Goal: Transaction & Acquisition: Purchase product/service

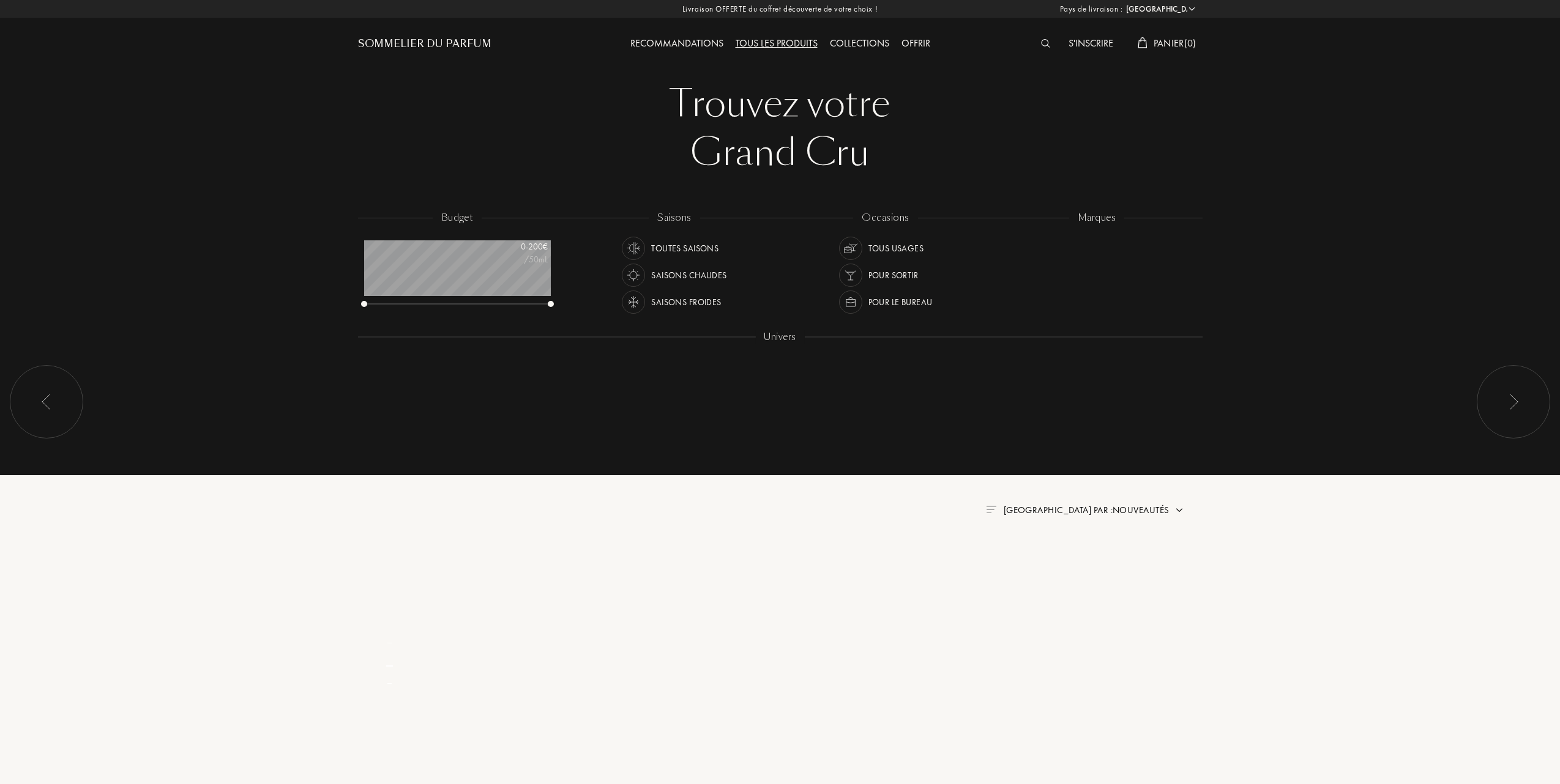
select select "FR"
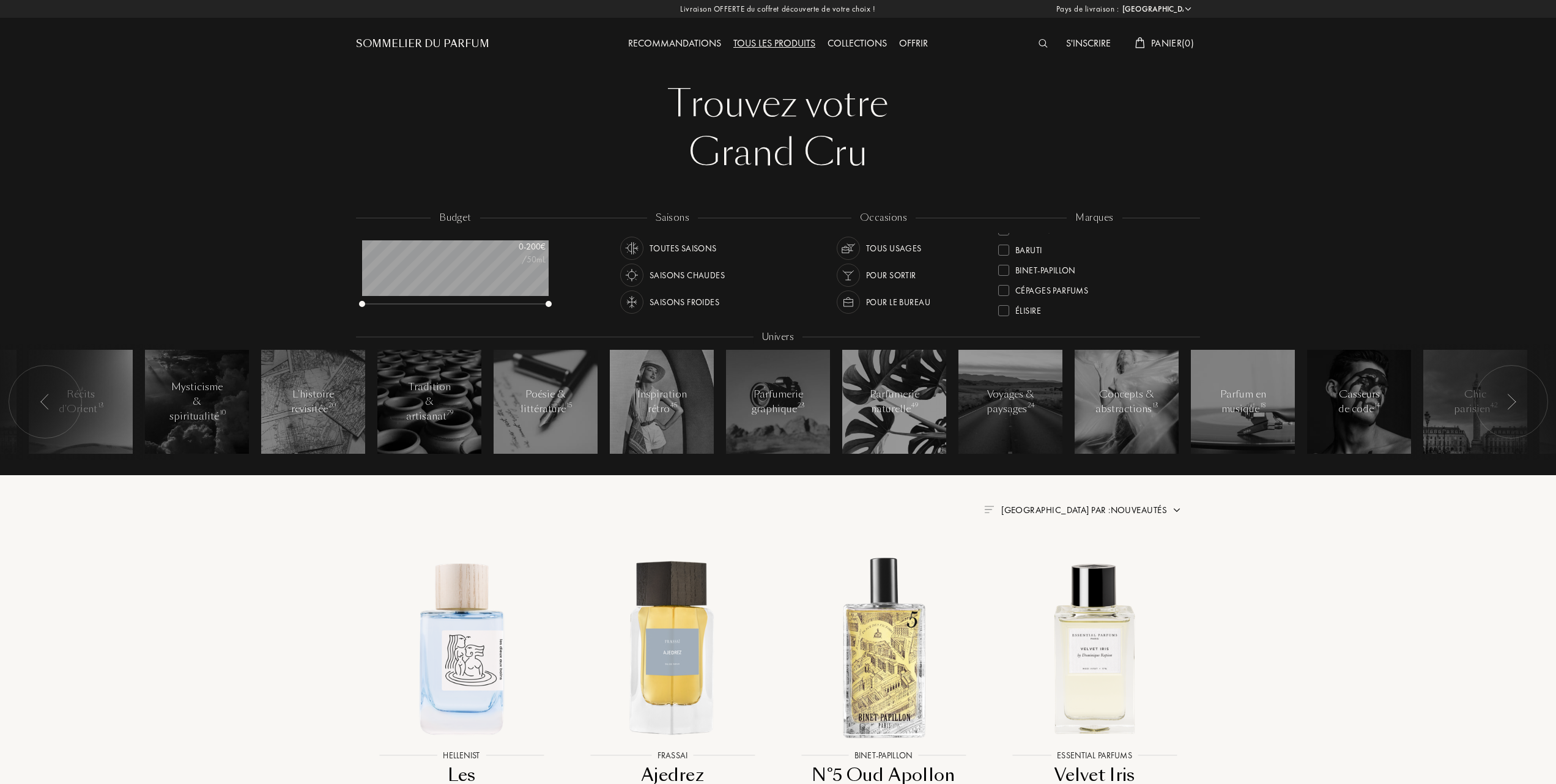
scroll to position [82, 0]
click at [1005, 299] on div at bounding box center [1004, 304] width 11 height 11
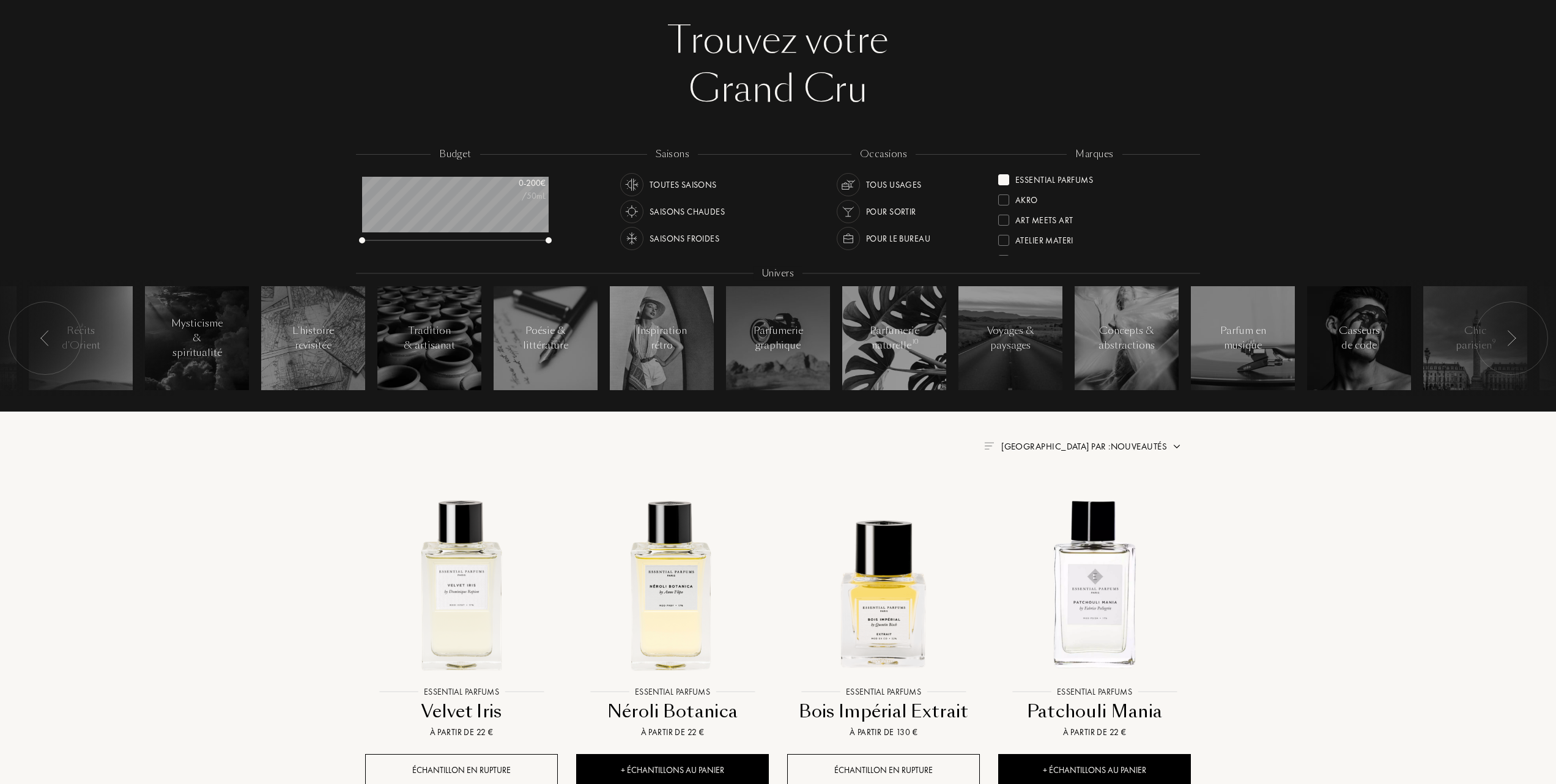
scroll to position [162, 0]
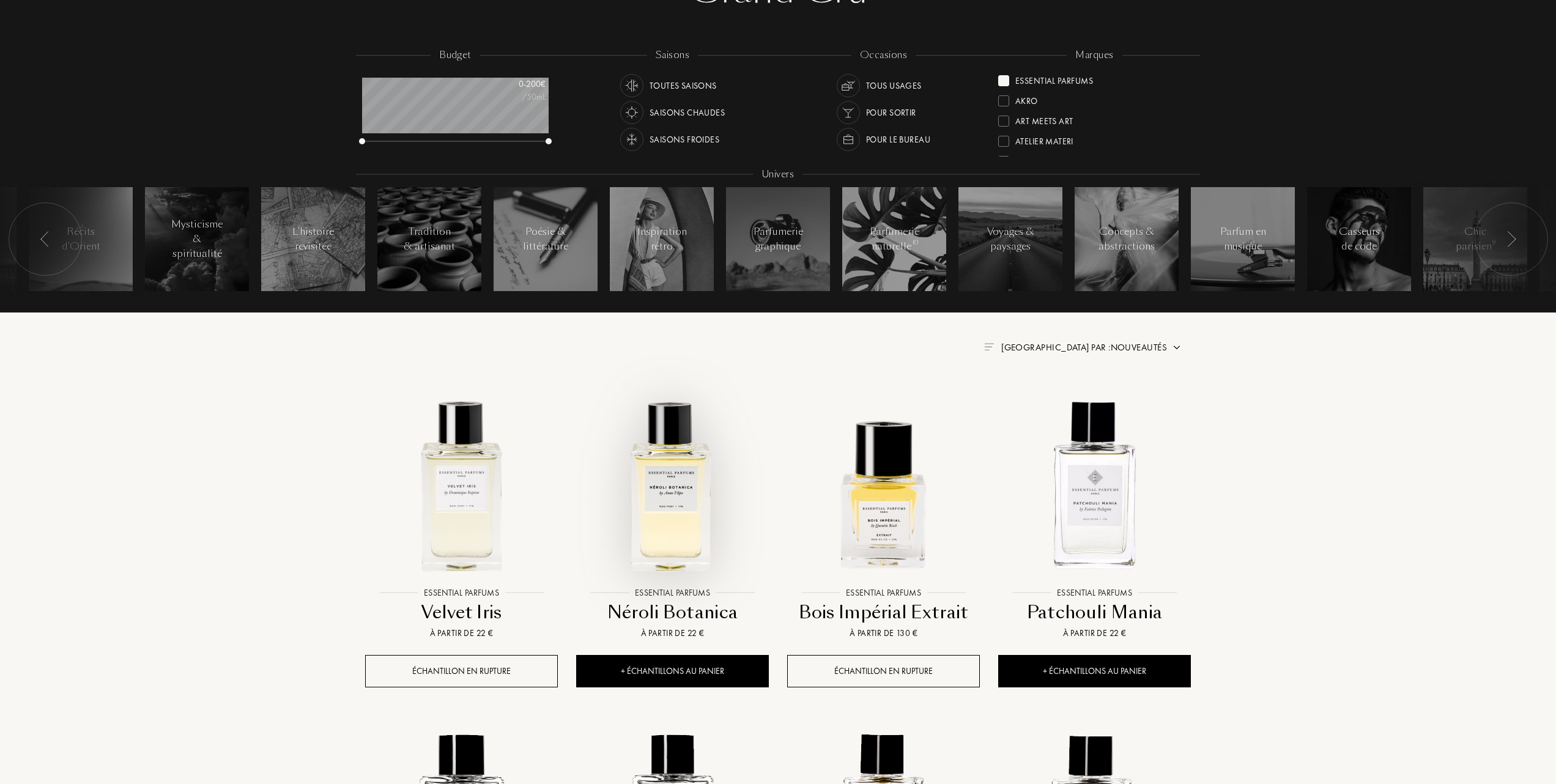
click at [673, 502] on img at bounding box center [673, 484] width 191 height 191
click at [881, 509] on img at bounding box center [883, 484] width 191 height 191
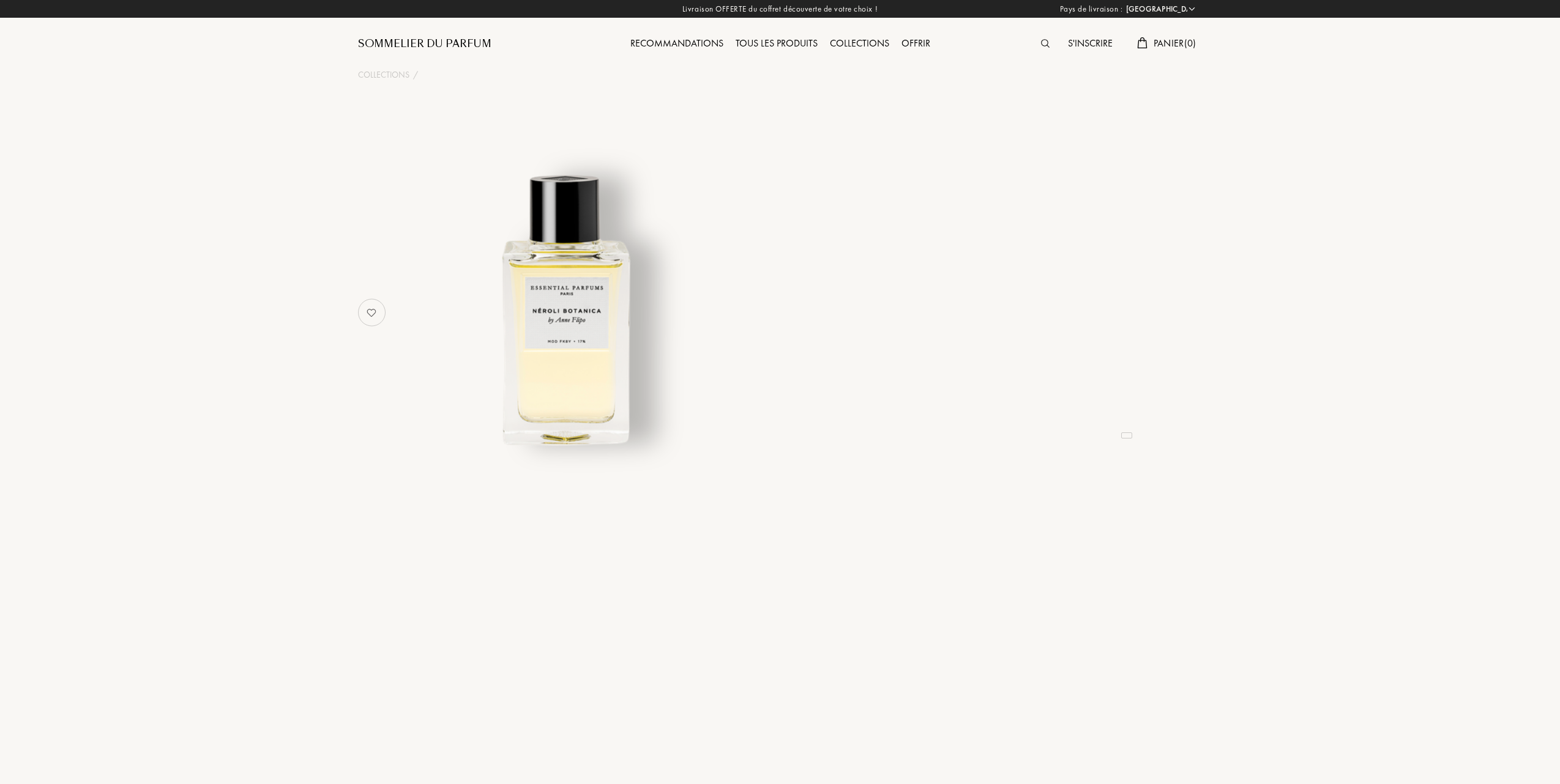
select select "FR"
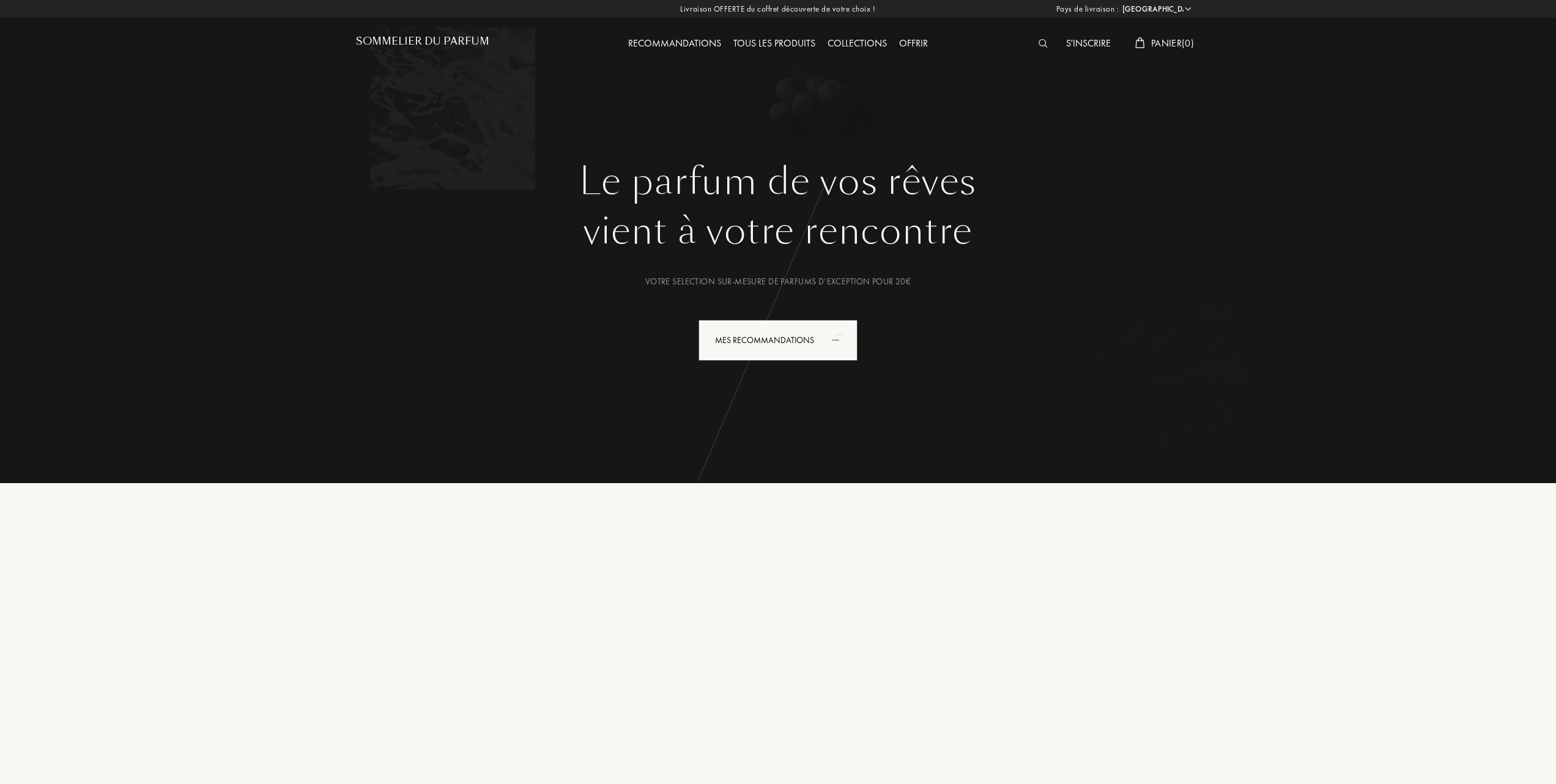
select select "FR"
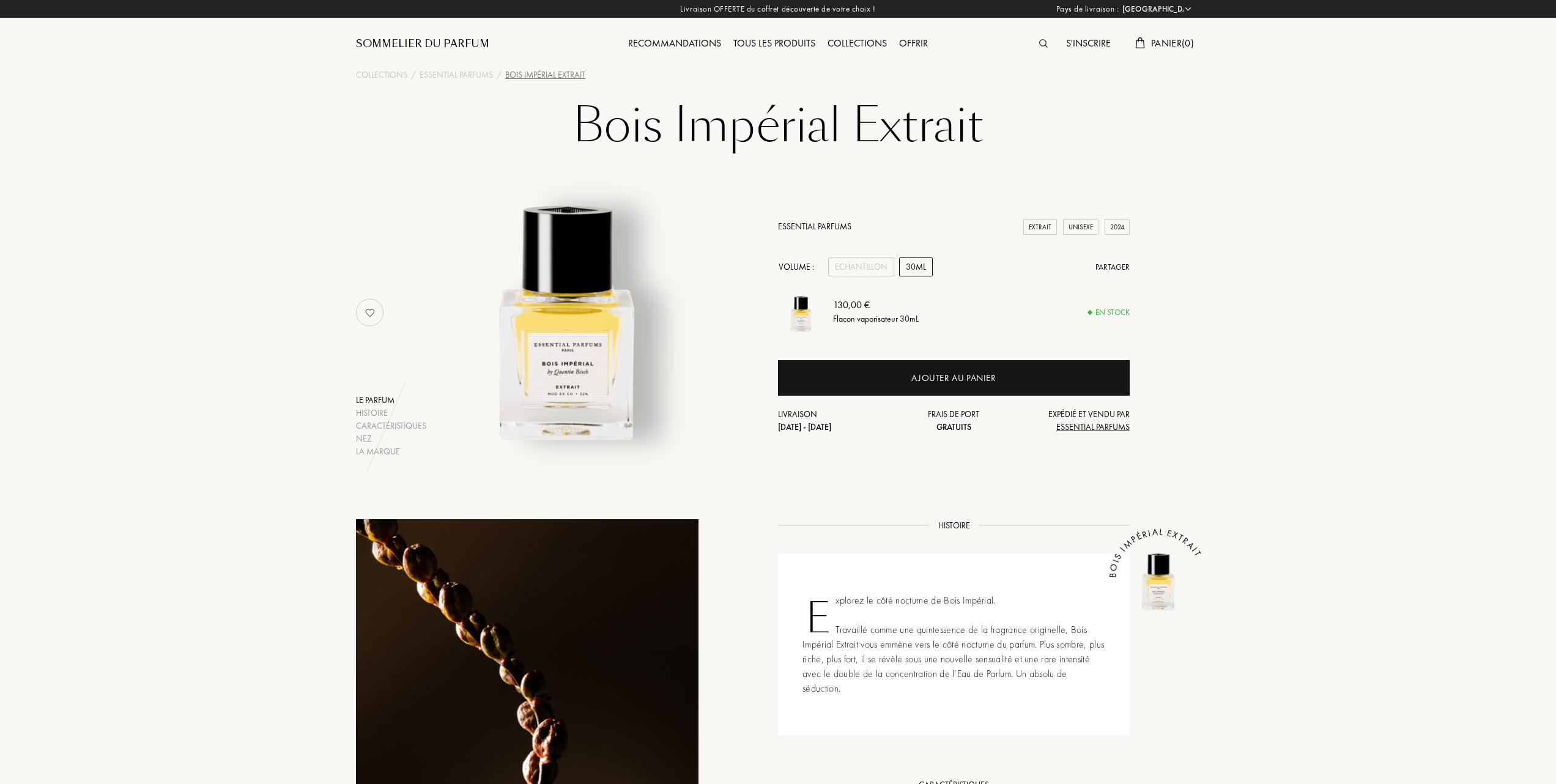
select select "FR"
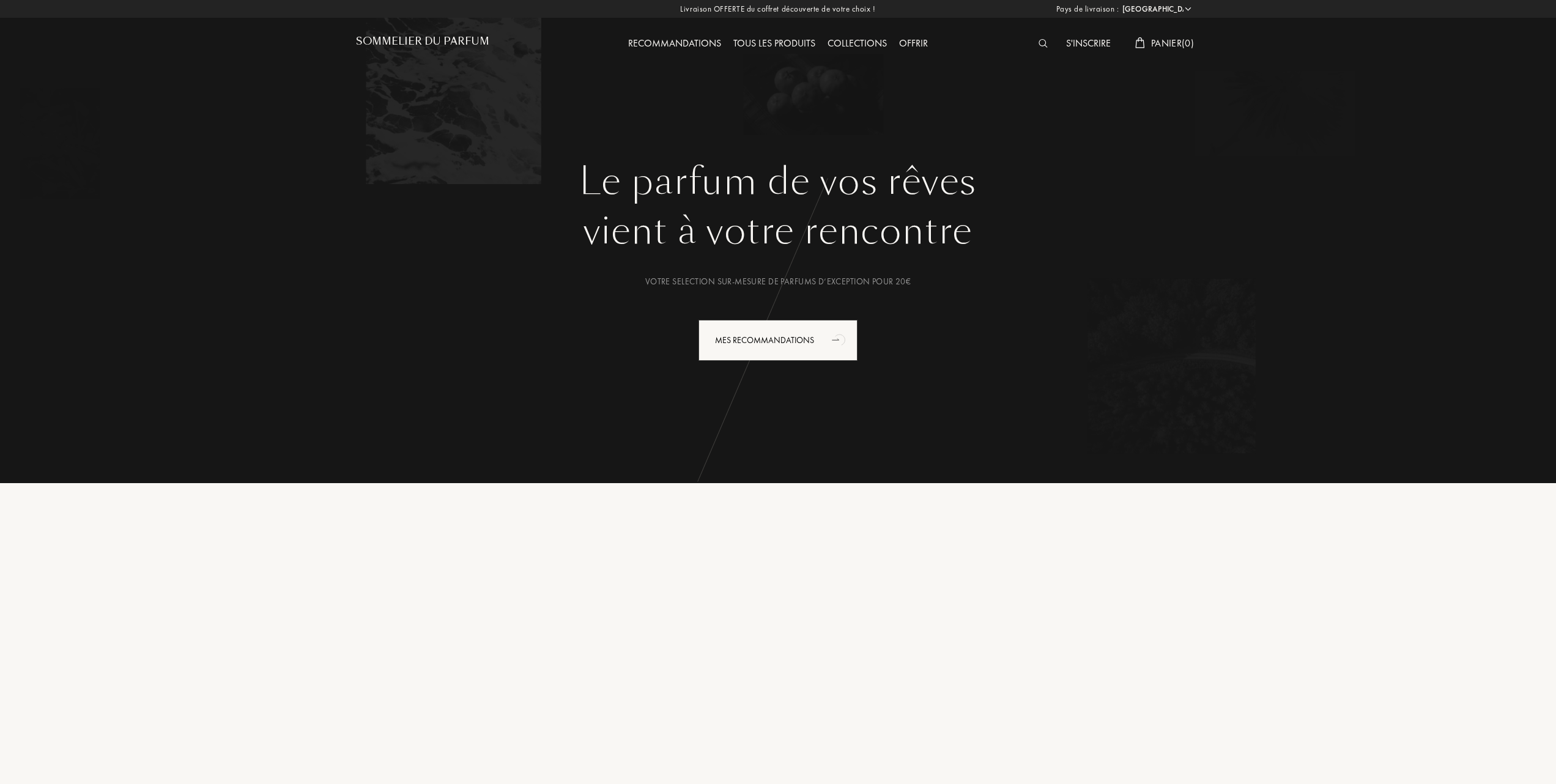
select select "FR"
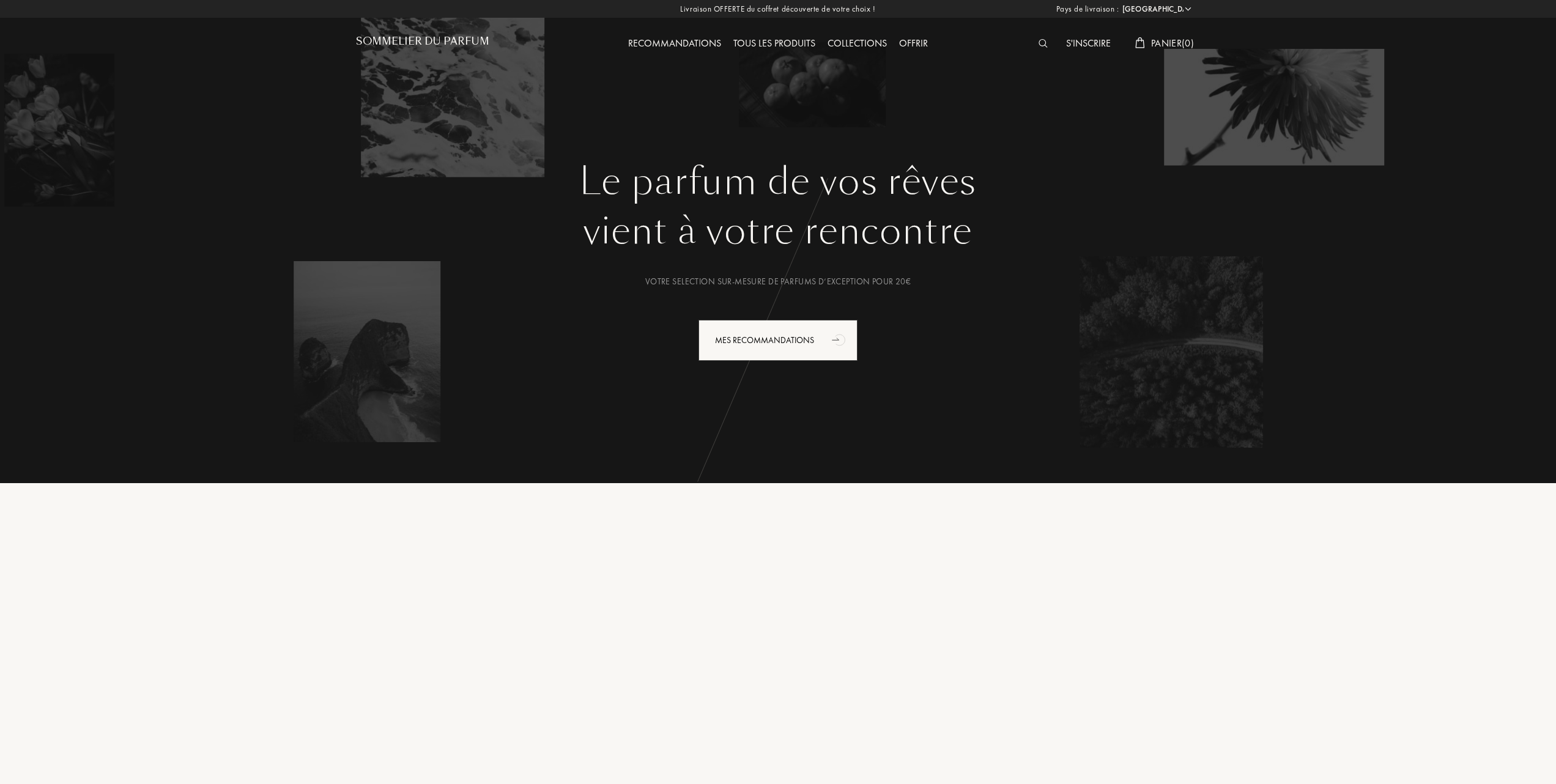
click at [774, 39] on div "Tous les produits" at bounding box center [774, 44] width 94 height 16
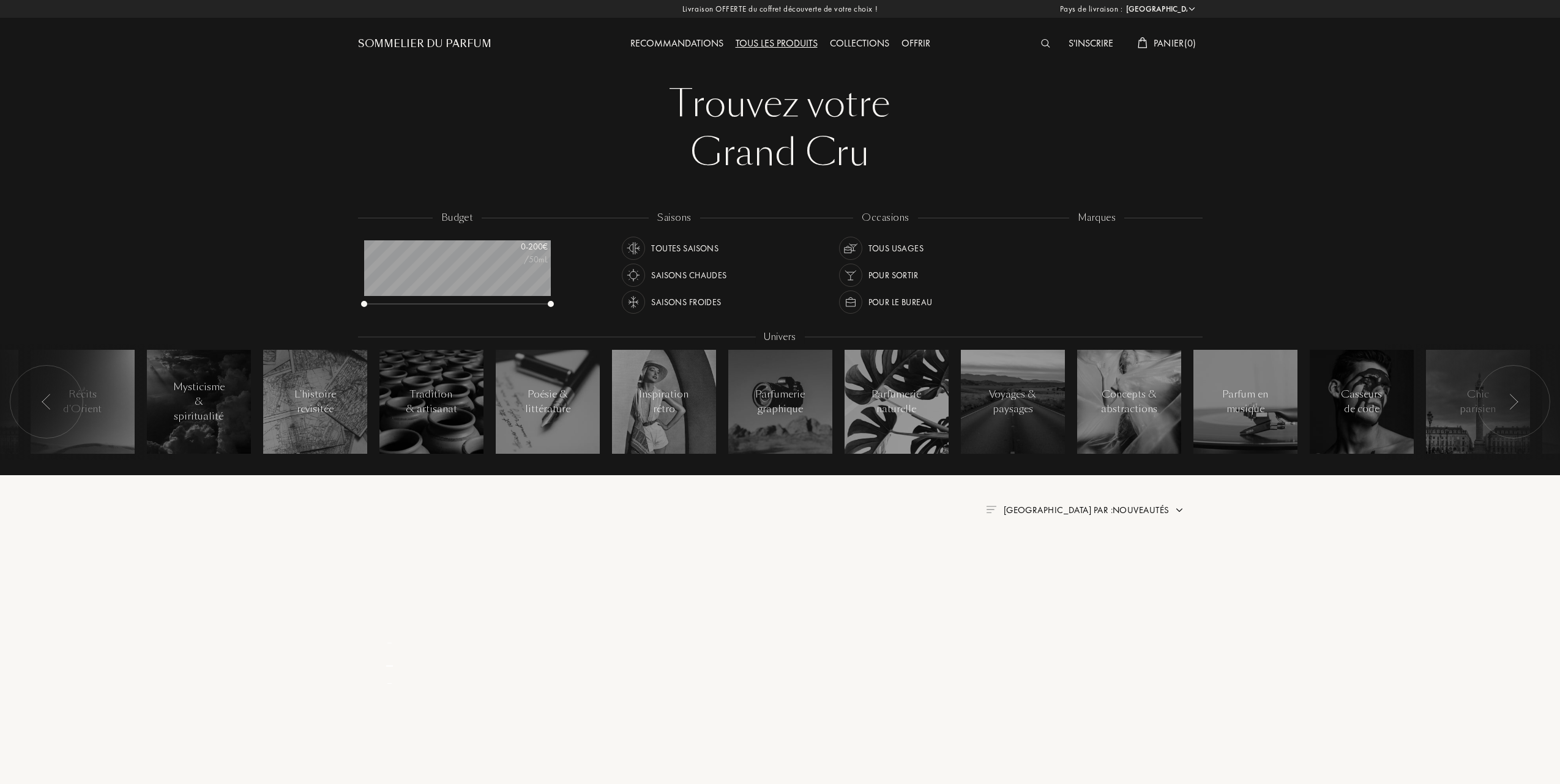
select select "FR"
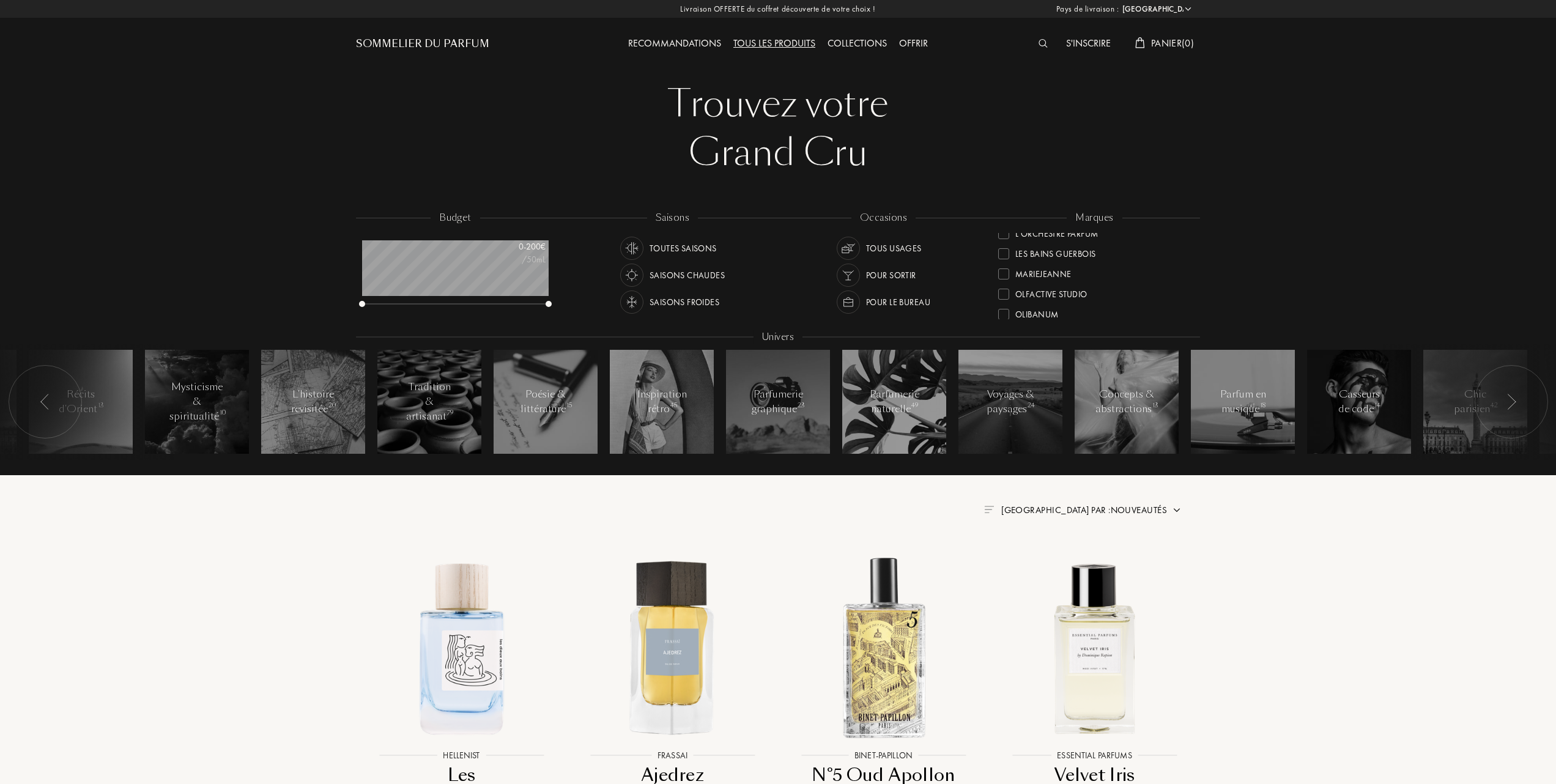
scroll to position [326, 0]
click at [463, 659] on img at bounding box center [462, 648] width 191 height 191
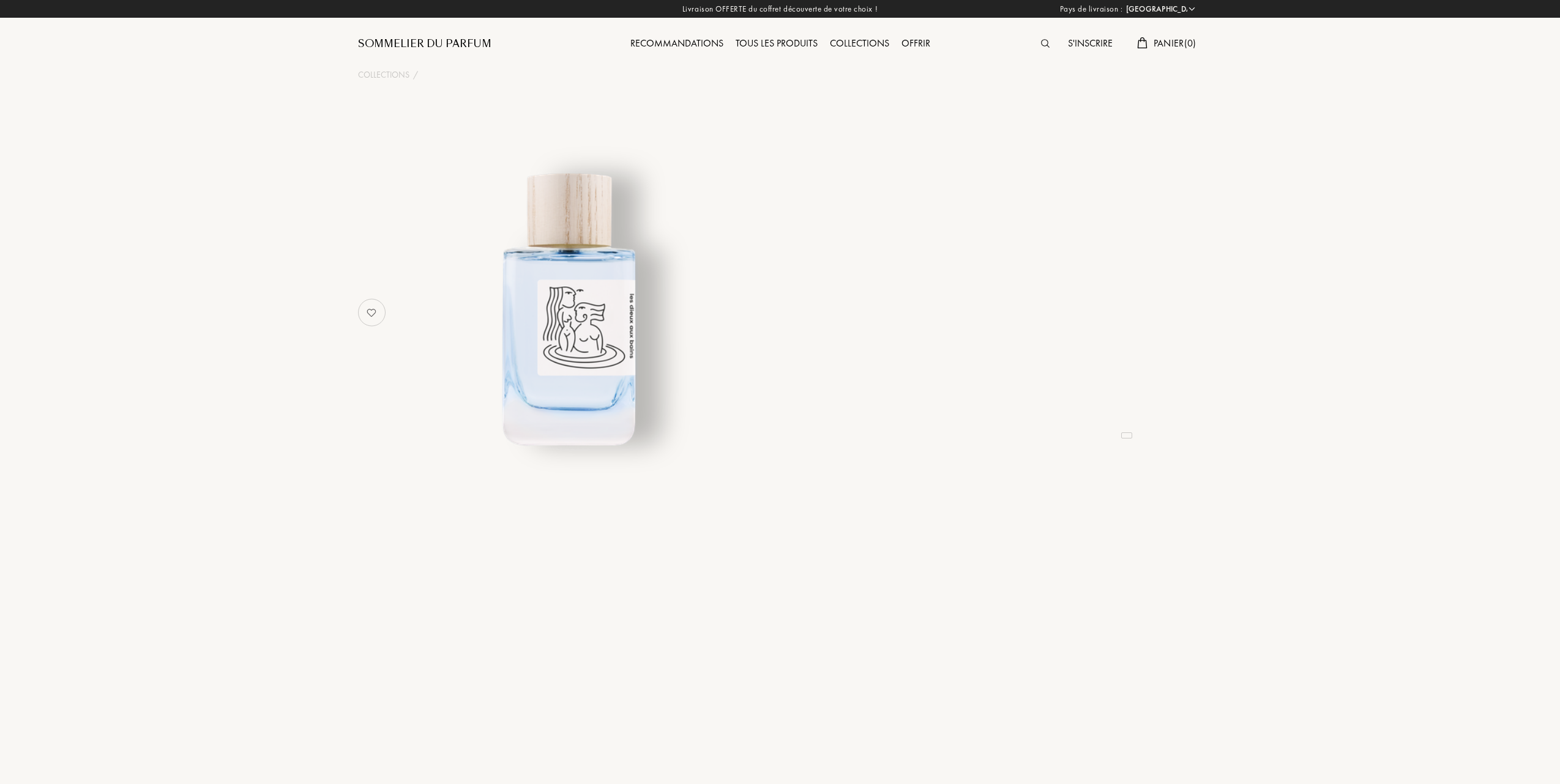
select select "FR"
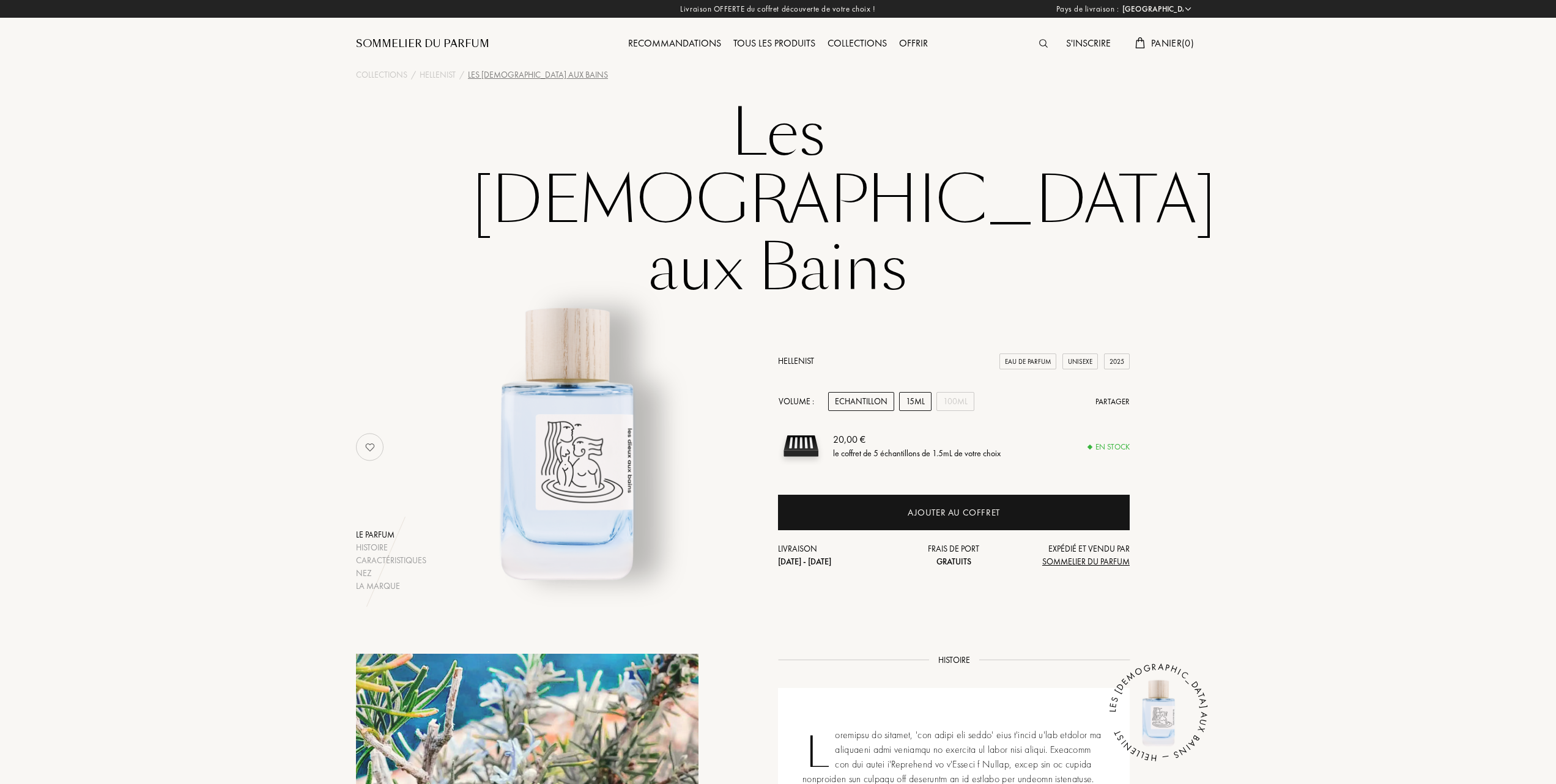
click at [921, 392] on div "15mL" at bounding box center [915, 400] width 32 height 19
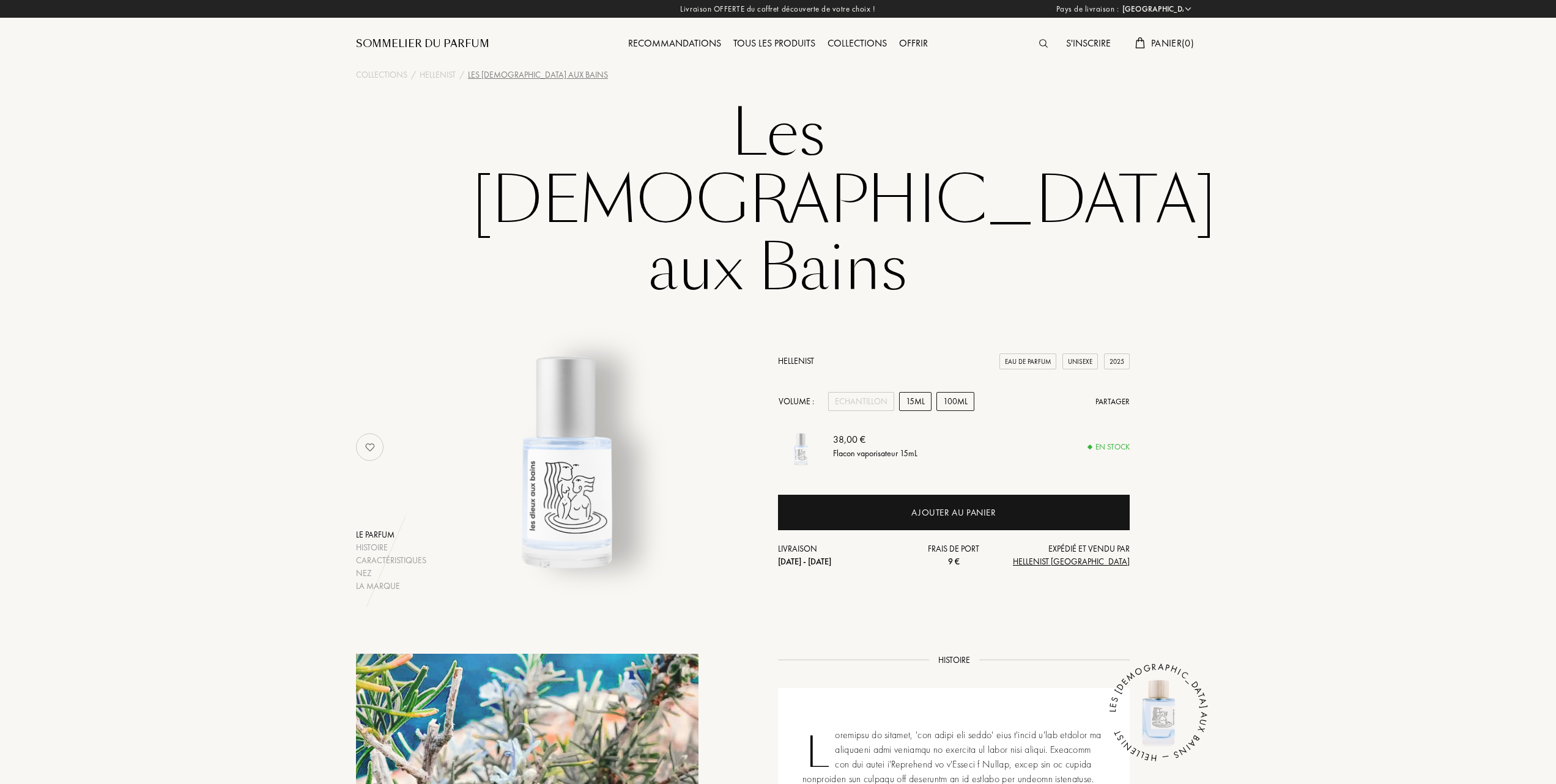
click at [963, 392] on div "100mL" at bounding box center [955, 400] width 38 height 19
